Goal: Information Seeking & Learning: Learn about a topic

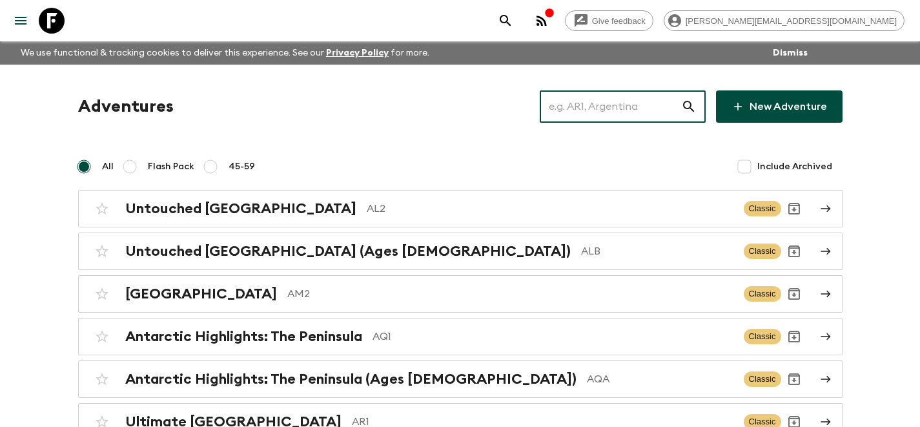
click at [638, 113] on input "text" at bounding box center [610, 106] width 141 height 36
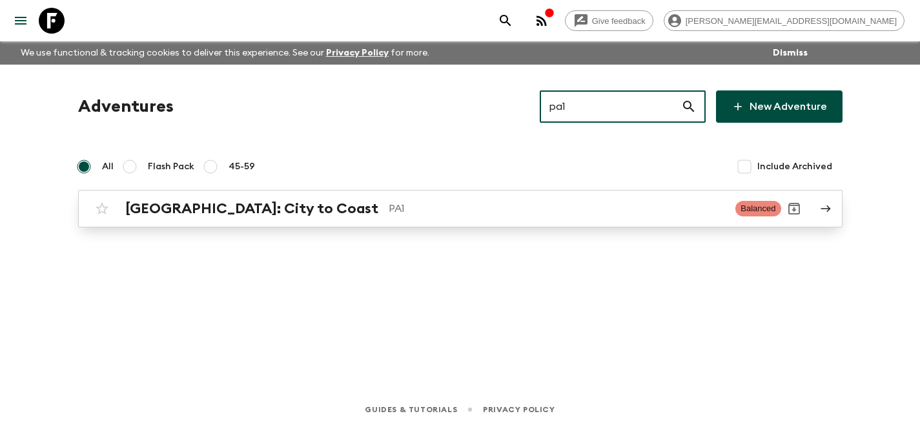
type input "pa1"
click at [662, 210] on p "PA1" at bounding box center [557, 208] width 337 height 15
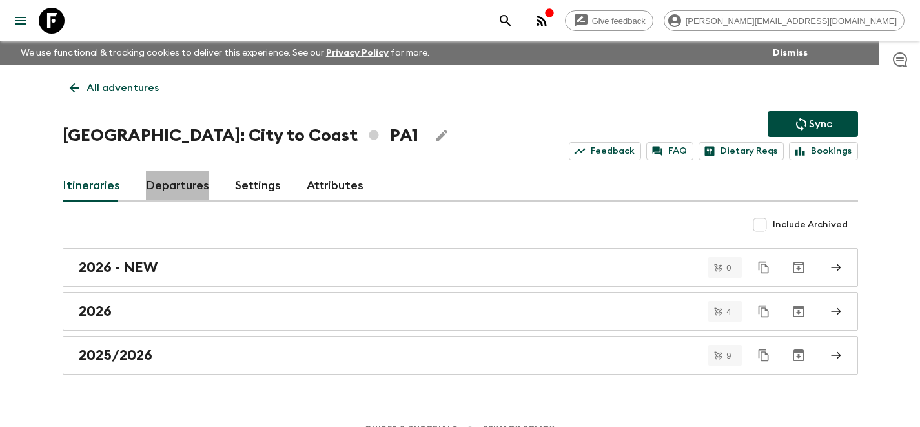
click at [162, 198] on link "Departures" at bounding box center [177, 185] width 63 height 31
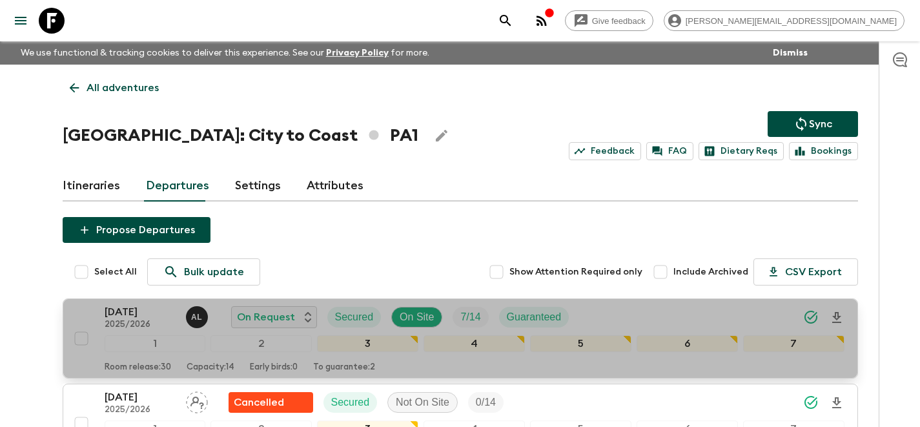
click at [95, 312] on div "13 Sep 2025 2025/2026 A L On Request Secured On Site 7 / 14 Guaranteed 1 2 3 4 …" at bounding box center [456, 338] width 776 height 68
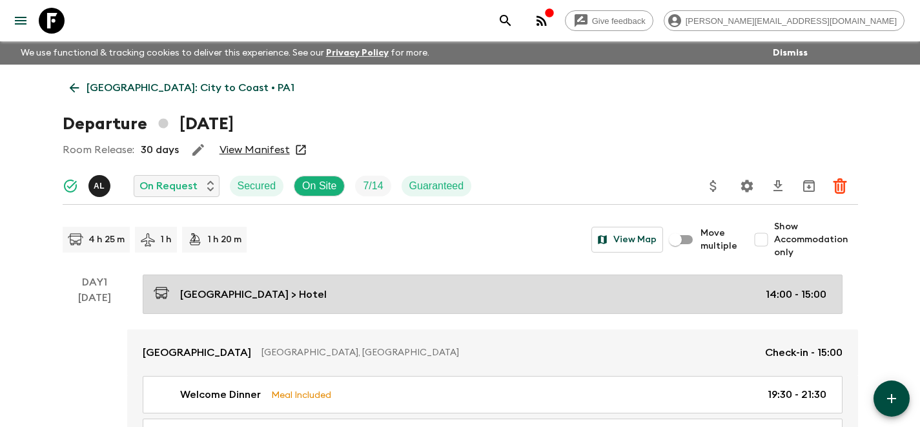
click at [444, 281] on link "Tocumen Airport > Hotel 14:00 - 15:00" at bounding box center [493, 293] width 700 height 39
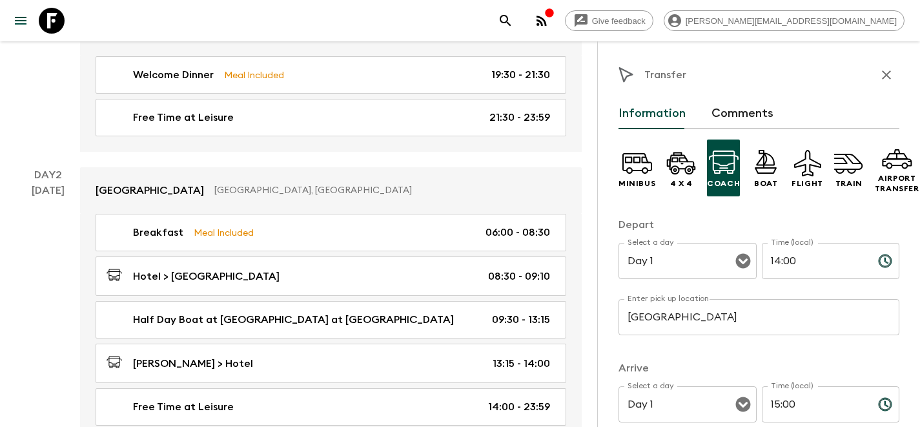
scroll to position [70, 0]
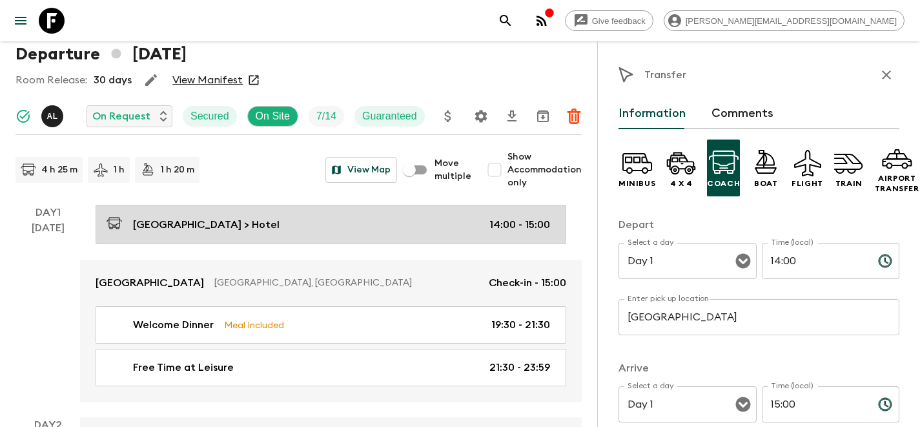
click at [156, 235] on link "Tocumen Airport > Hotel 14:00 - 15:00" at bounding box center [331, 224] width 471 height 39
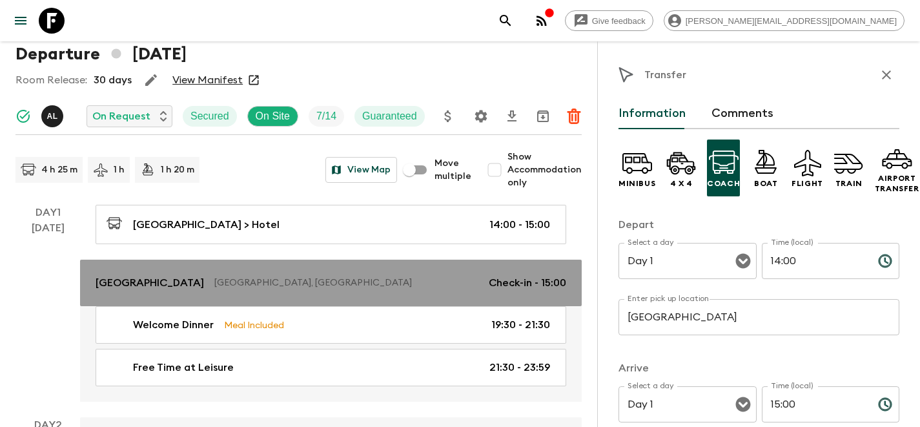
click at [181, 290] on link "Central Hotel Panama Panama, Panama Check-in - 15:00" at bounding box center [331, 282] width 502 height 46
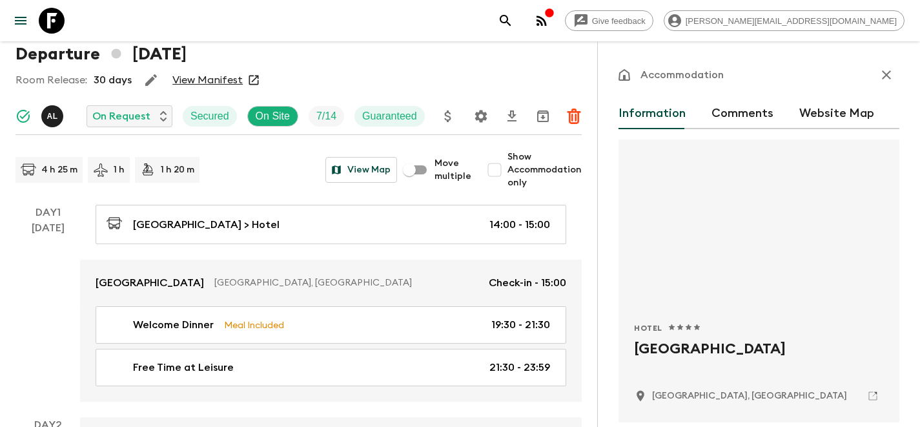
scroll to position [34, 0]
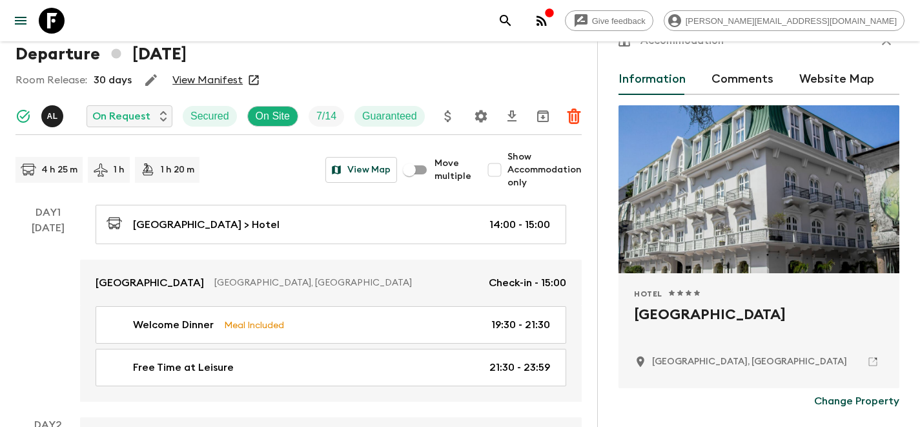
drag, startPoint x: 794, startPoint y: 313, endPoint x: 635, endPoint y: 313, distance: 158.8
click at [635, 313] on h2 "[GEOGRAPHIC_DATA]" at bounding box center [759, 324] width 250 height 41
copy h2 "[GEOGRAPHIC_DATA]"
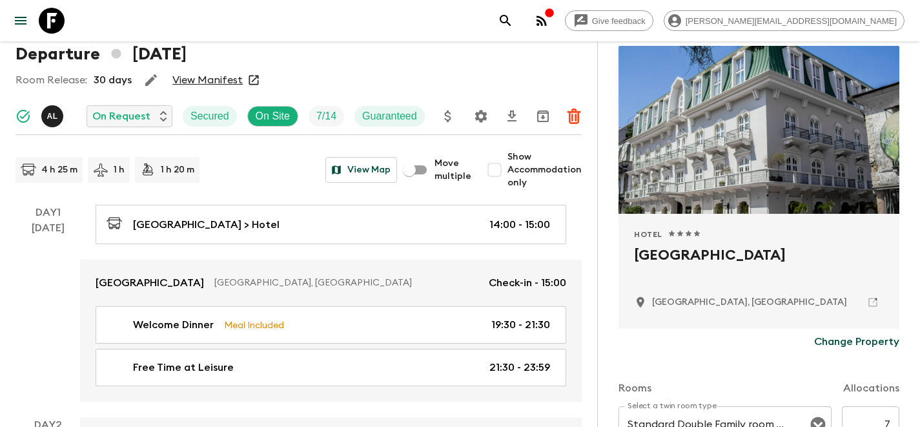
click at [691, 259] on h2 "[GEOGRAPHIC_DATA]" at bounding box center [759, 265] width 250 height 41
click at [674, 230] on div "1 Star 2 Stars 3 Stars 4 Stars 5 Stars" at bounding box center [684, 234] width 34 height 10
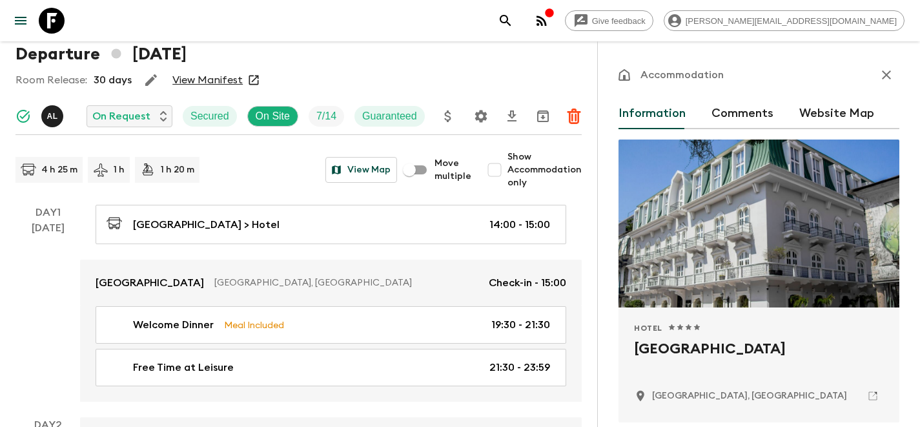
scroll to position [66, 0]
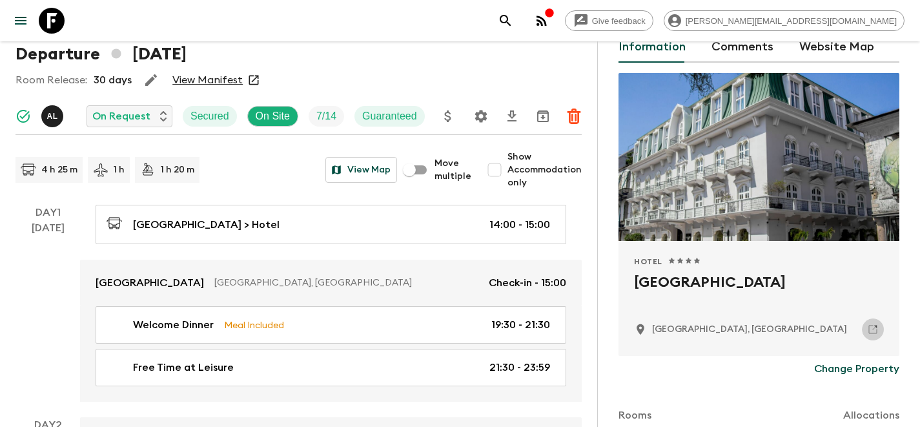
click at [874, 325] on icon at bounding box center [873, 329] width 12 height 12
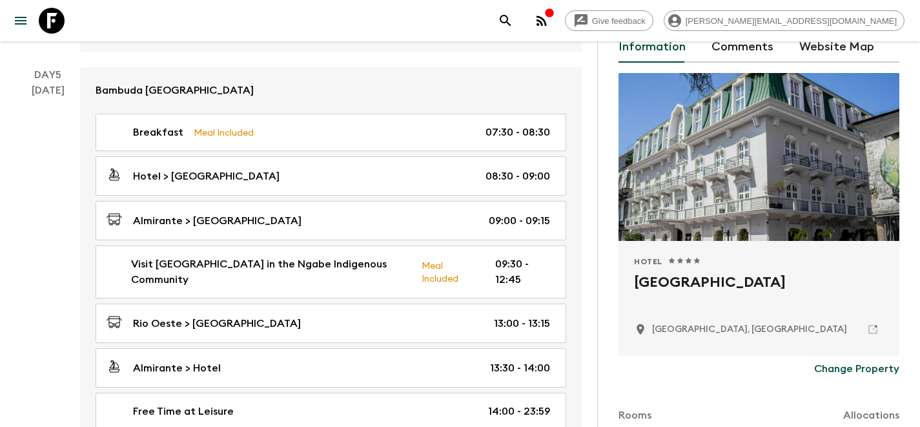
scroll to position [1851, 0]
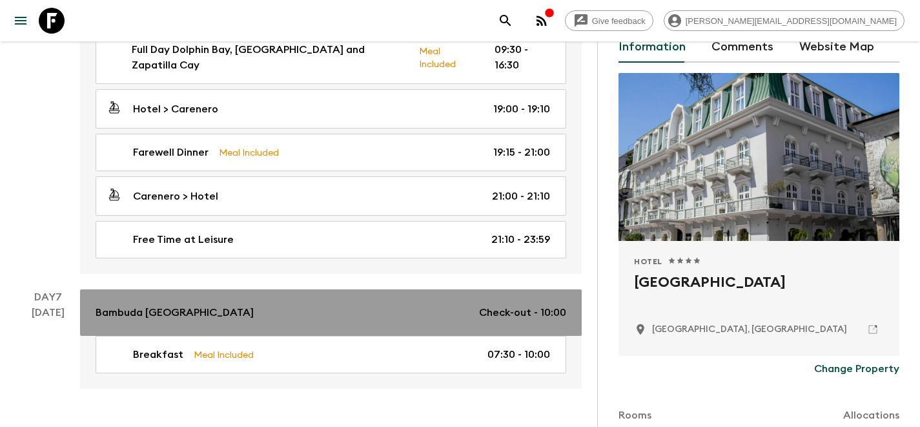
click at [222, 305] on div "Bambuda Bocas Town Check-out - 10:00" at bounding box center [331, 312] width 471 height 15
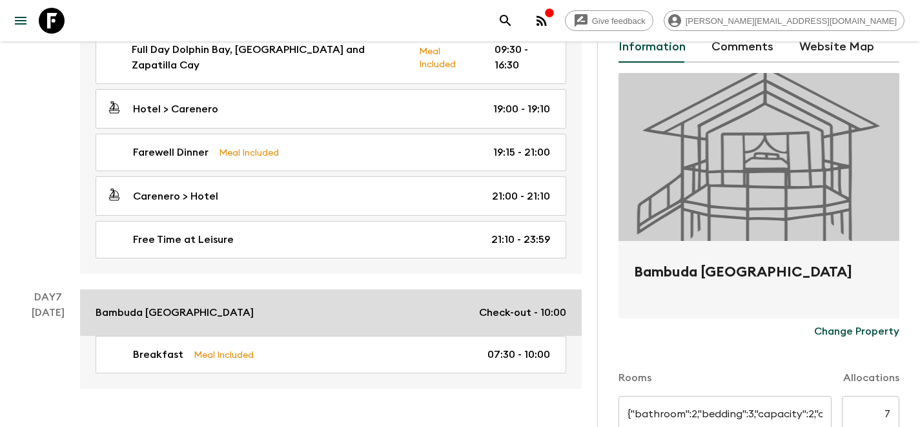
type input "Standard Double room 2 twin beds"
type input "Standard room"
type input "Day 4"
type input "Day 7"
type input "10:00"
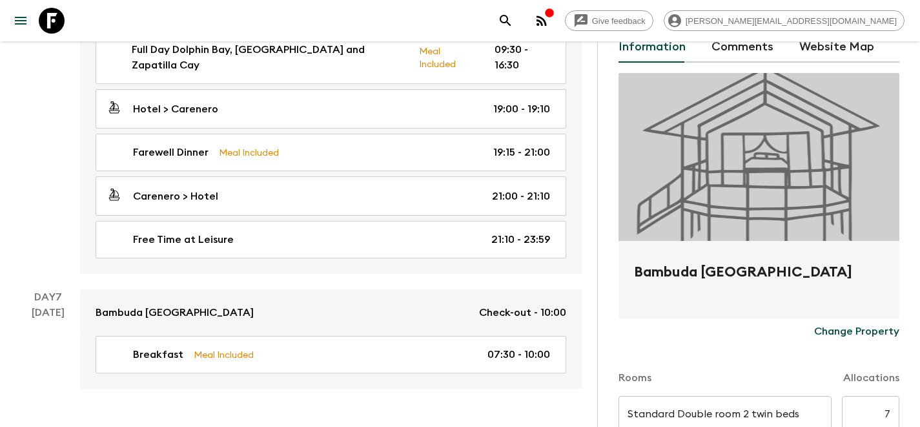
click at [808, 274] on h2 "Bambuda Bocas Town" at bounding box center [759, 281] width 250 height 41
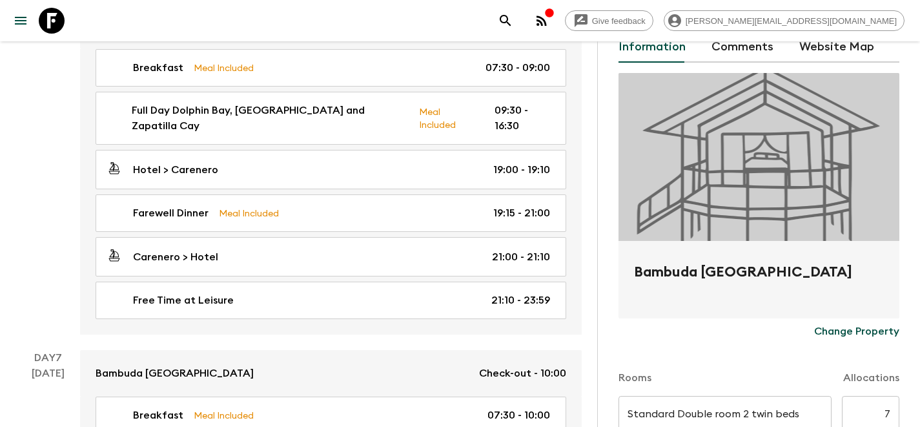
scroll to position [1851, 0]
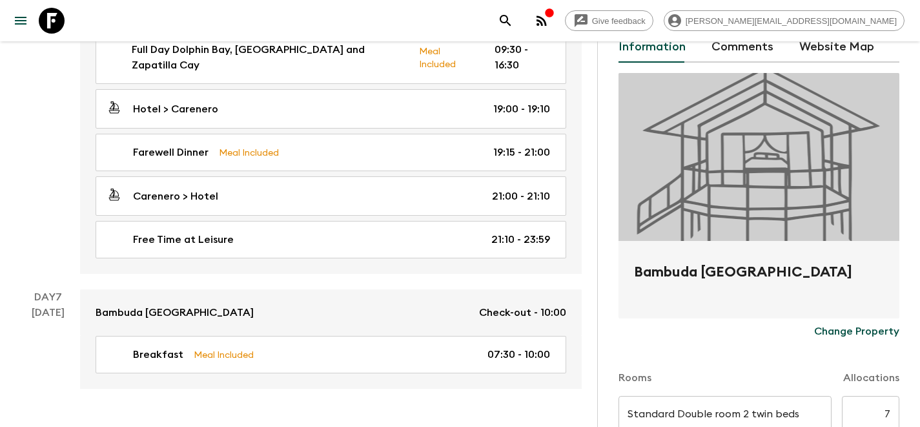
click at [718, 276] on h2 "Bambuda Bocas Town" at bounding box center [759, 281] width 250 height 41
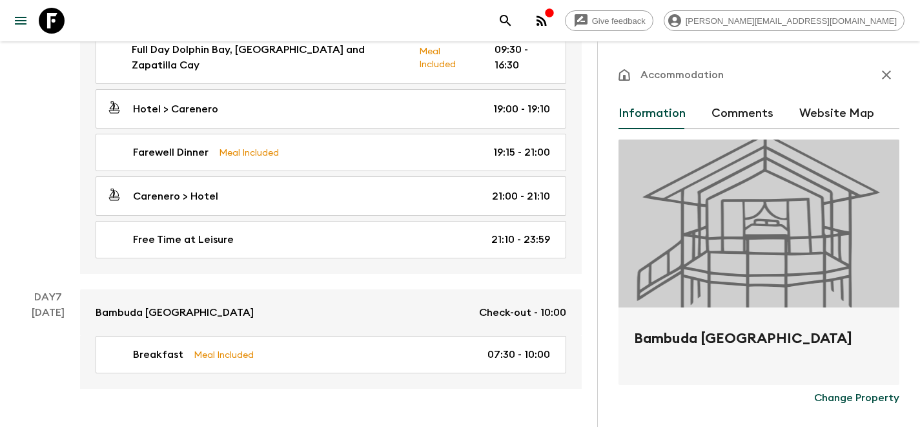
click at [687, 332] on h2 "Bambuda Bocas Town" at bounding box center [759, 348] width 250 height 41
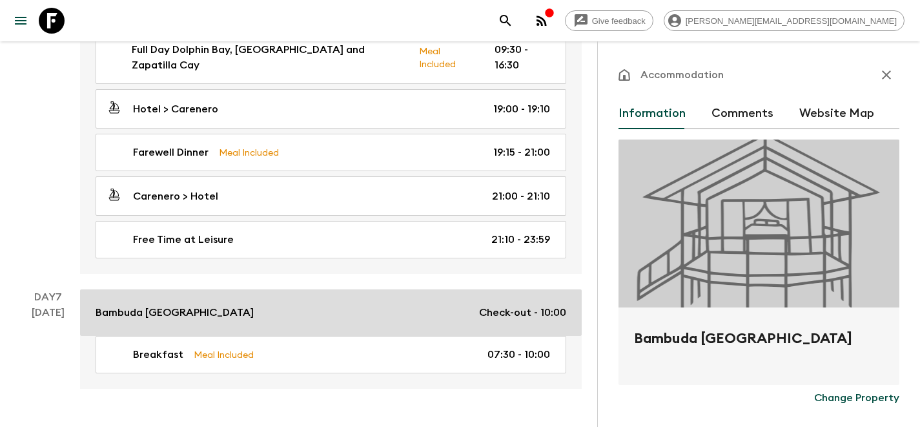
click at [241, 289] on link "Bambuda Bocas Town Check-out - 10:00" at bounding box center [331, 312] width 502 height 46
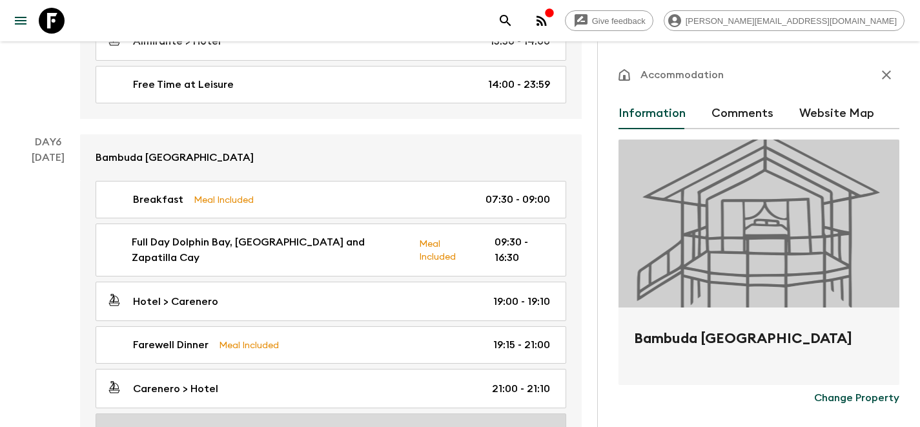
scroll to position [1656, 0]
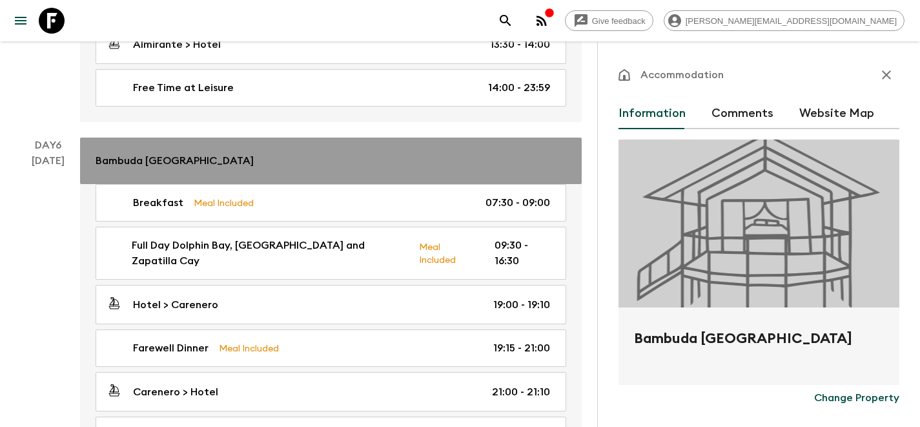
click at [299, 153] on div "Bambuda Bocas Town" at bounding box center [331, 160] width 471 height 15
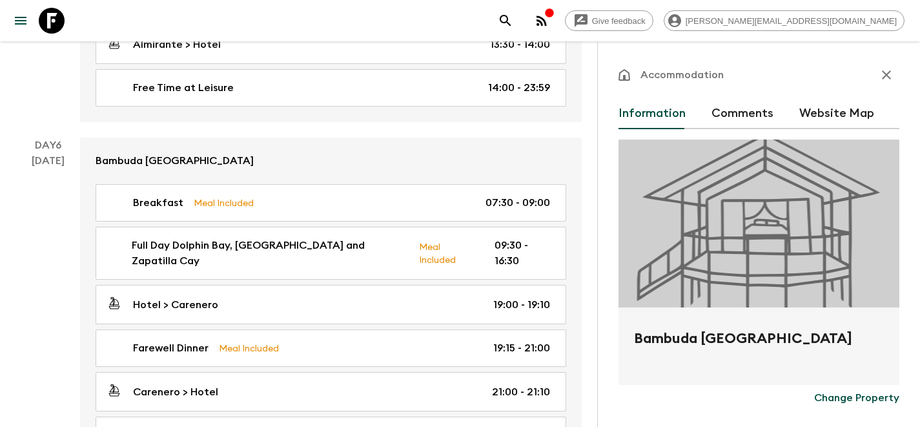
scroll to position [34, 0]
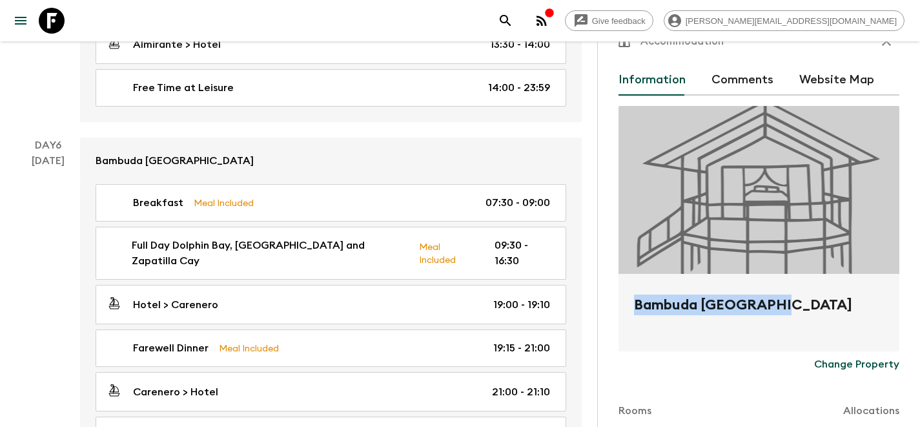
drag, startPoint x: 797, startPoint y: 303, endPoint x: 634, endPoint y: 299, distance: 162.7
click at [634, 299] on h2 "Bambuda Bocas Town" at bounding box center [759, 314] width 250 height 41
copy h2 "Bambuda Bocas Town"
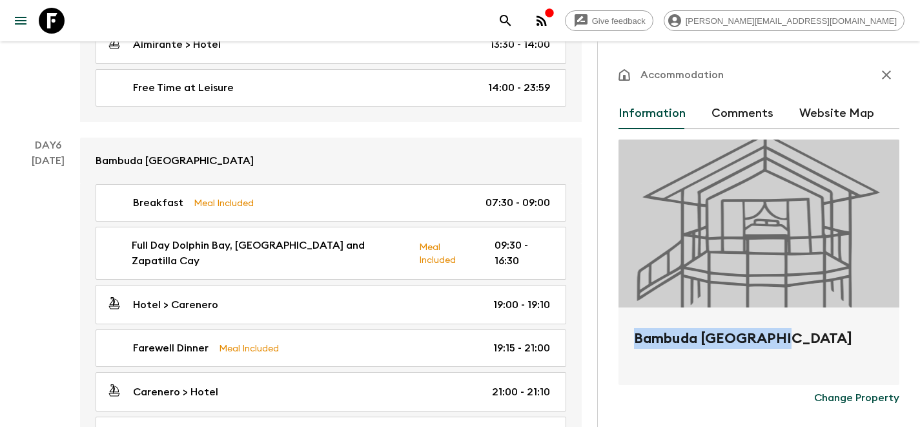
click at [747, 116] on button "Comments" at bounding box center [742, 113] width 62 height 31
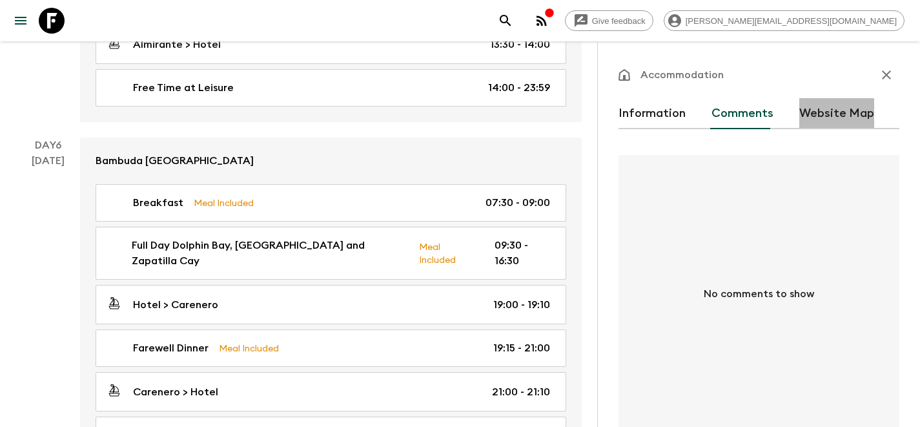
click at [841, 112] on button "Website Map" at bounding box center [836, 113] width 75 height 31
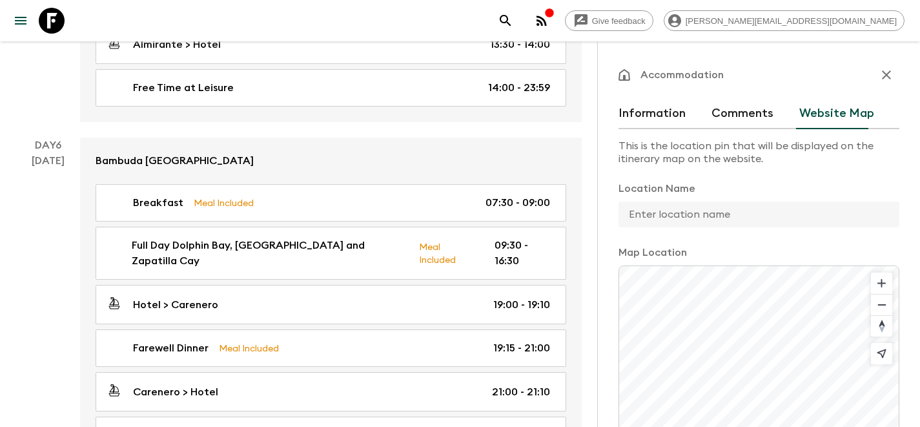
click at [656, 122] on button "Information" at bounding box center [651, 113] width 67 height 31
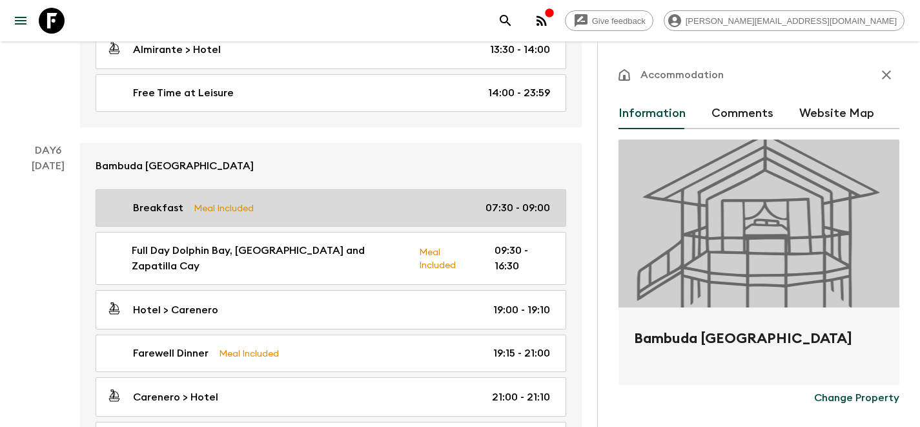
scroll to position [1851, 0]
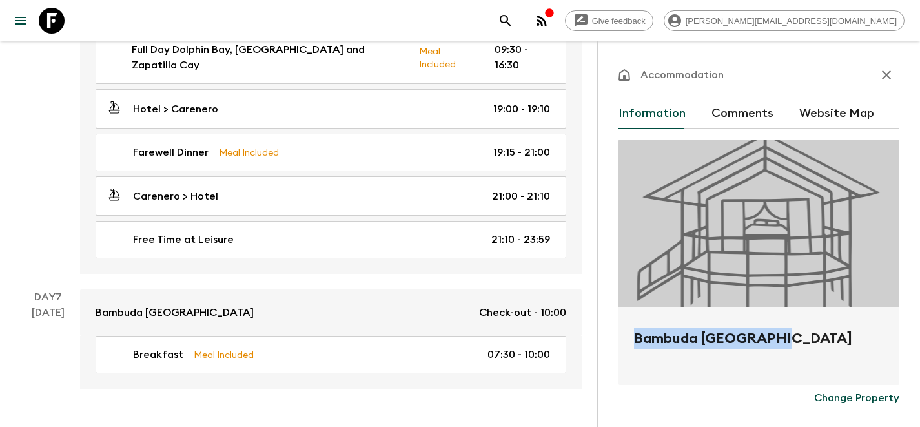
drag, startPoint x: 824, startPoint y: 341, endPoint x: 634, endPoint y: 341, distance: 189.8
click at [634, 341] on h2 "Bambuda Bocas Town" at bounding box center [759, 348] width 250 height 41
copy h2 "Bambuda Bocas Town"
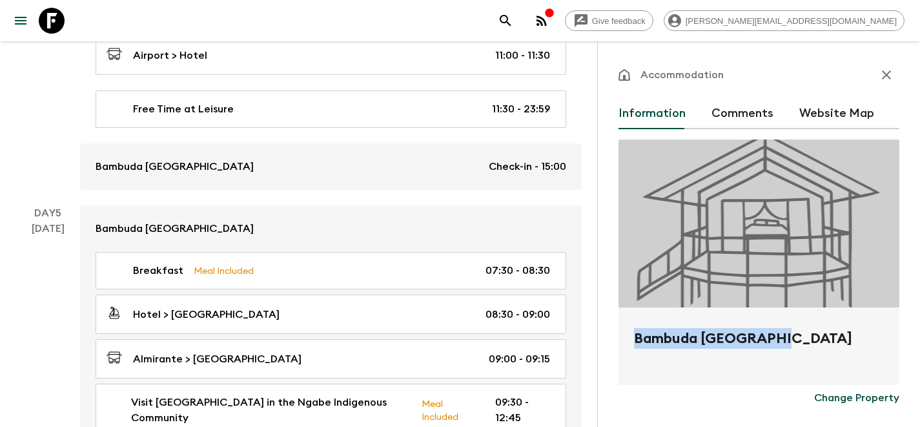
scroll to position [1151, 0]
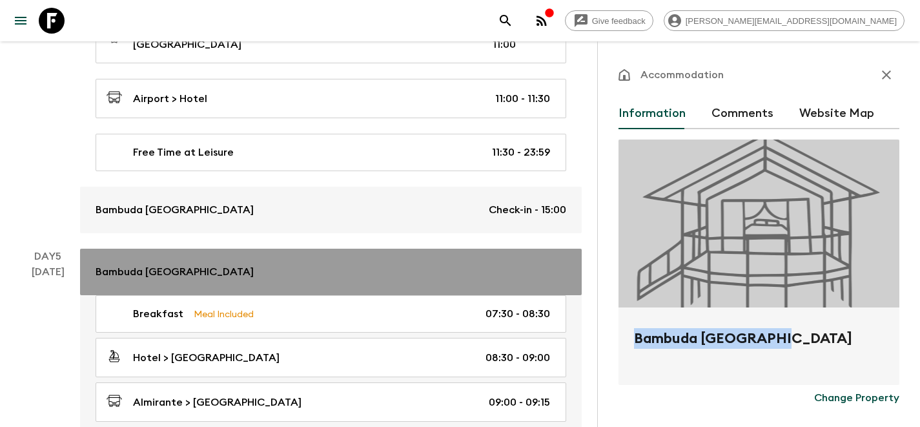
click at [181, 264] on p "Bambuda Bocas Town" at bounding box center [175, 271] width 158 height 15
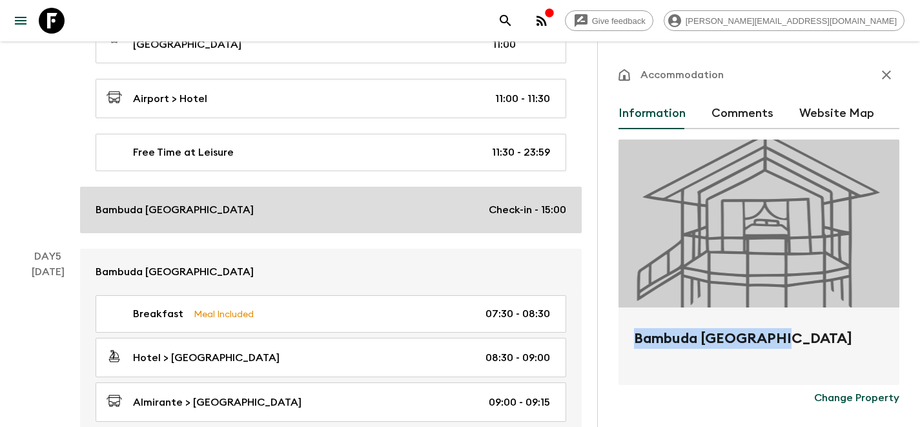
click at [190, 202] on p "Bambuda Bocas Town" at bounding box center [175, 209] width 158 height 15
click at [376, 208] on link "Bambuda Bocas Town Check-in - 15:00" at bounding box center [331, 210] width 502 height 46
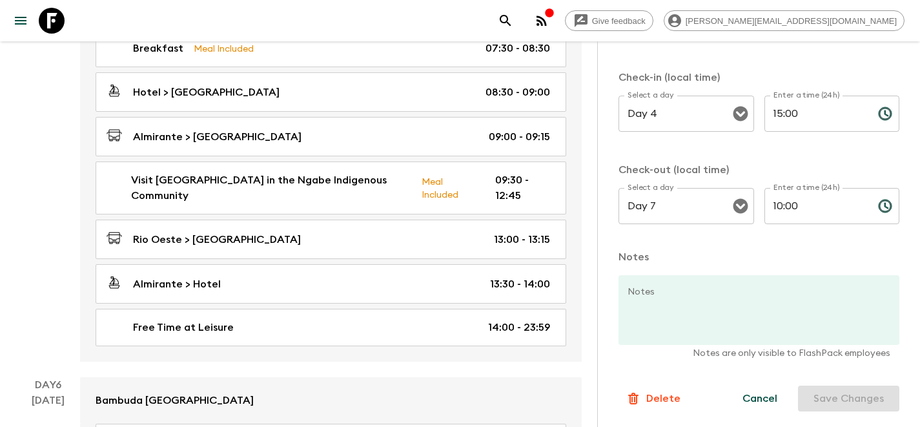
scroll to position [1385, 0]
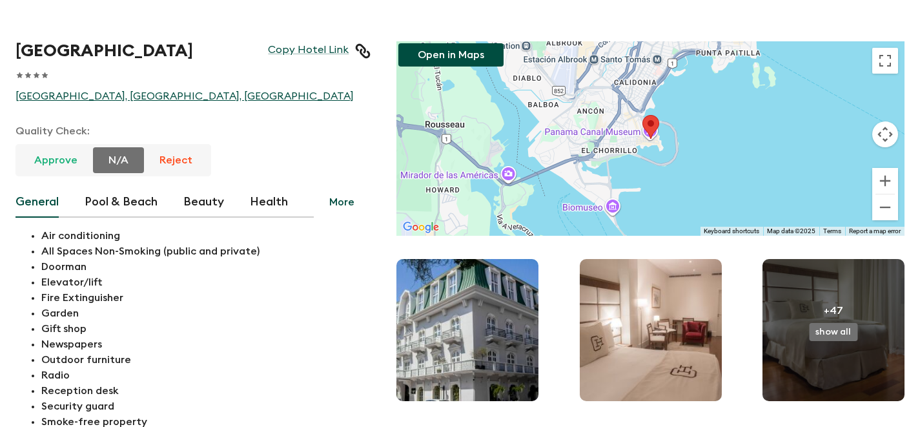
click at [24, 95] on link "[GEOGRAPHIC_DATA], [GEOGRAPHIC_DATA], [GEOGRAPHIC_DATA]" at bounding box center [192, 96] width 355 height 13
